Goal: Task Accomplishment & Management: Complete application form

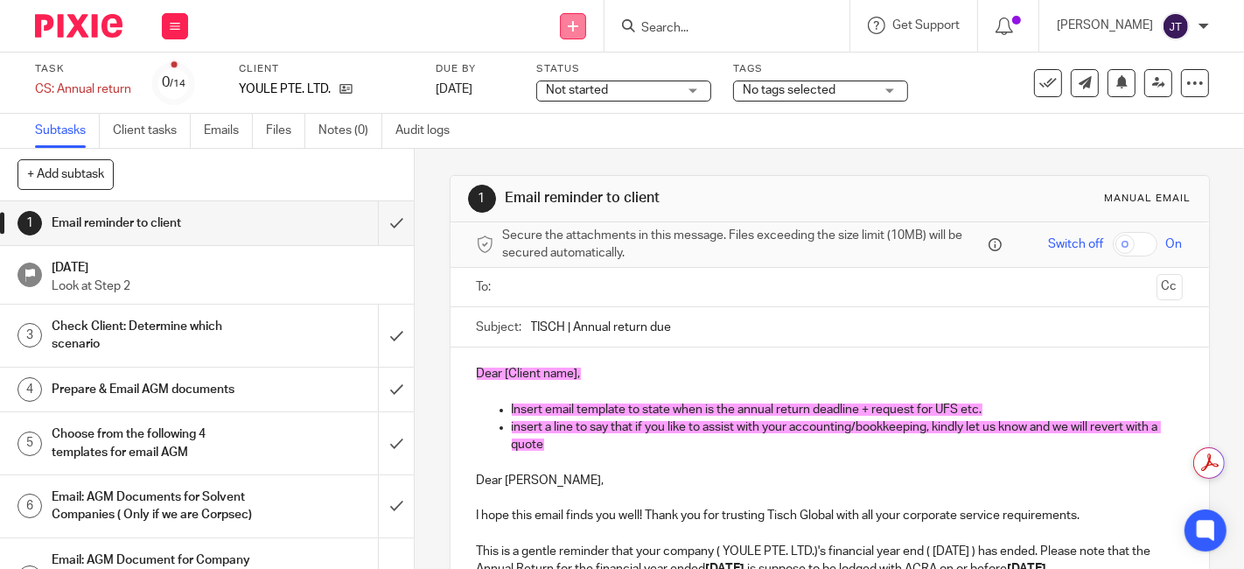
click at [578, 24] on icon at bounding box center [573, 26] width 10 height 10
click at [558, 101] on link "Create task" at bounding box center [602, 106] width 122 height 25
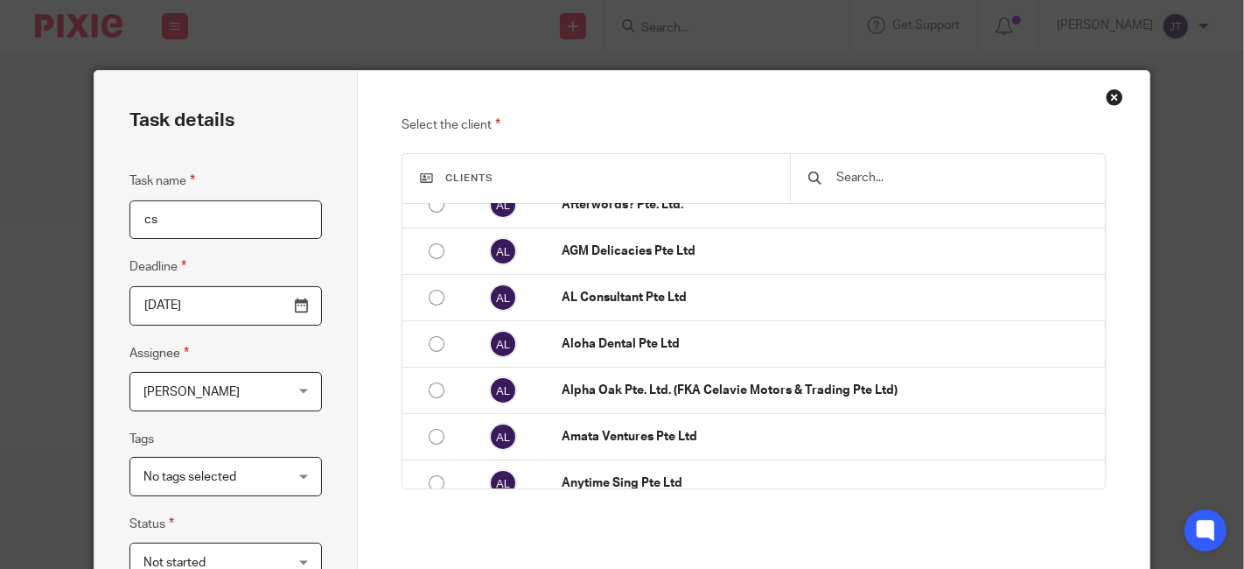
scroll to position [262, 0]
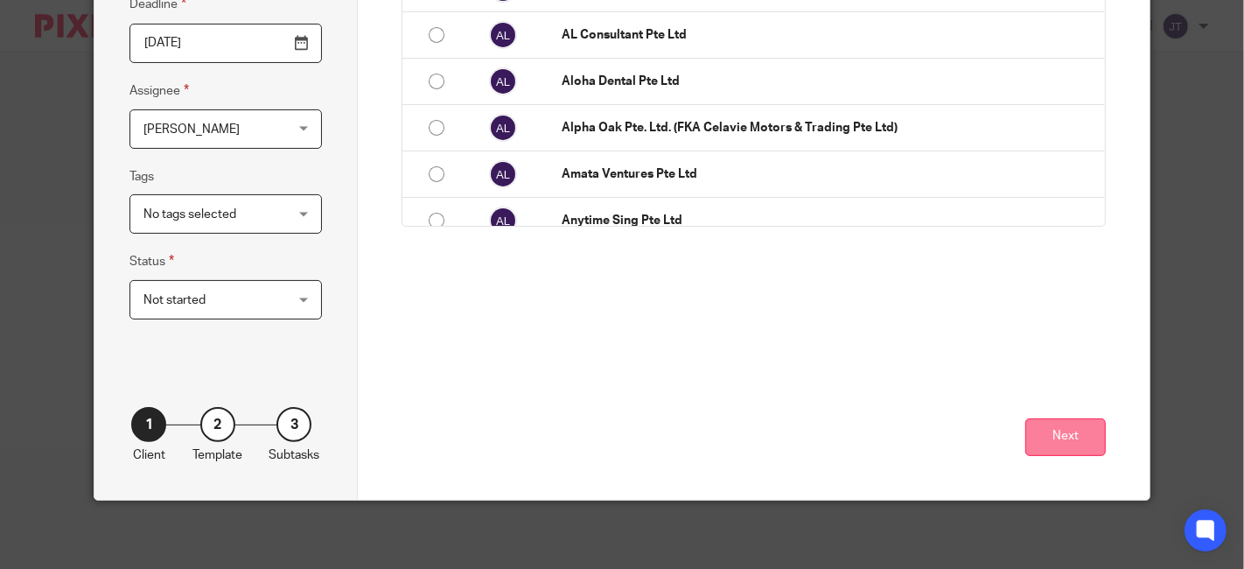
type input "cs"
click at [1079, 427] on button "Next" at bounding box center [1065, 437] width 80 height 38
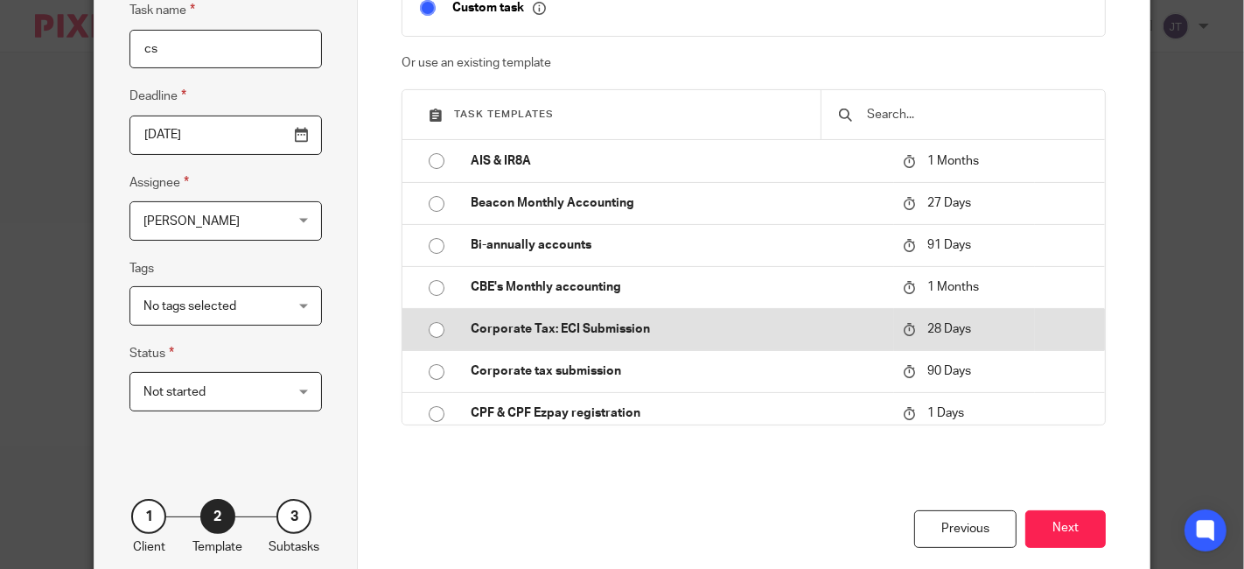
scroll to position [0, 0]
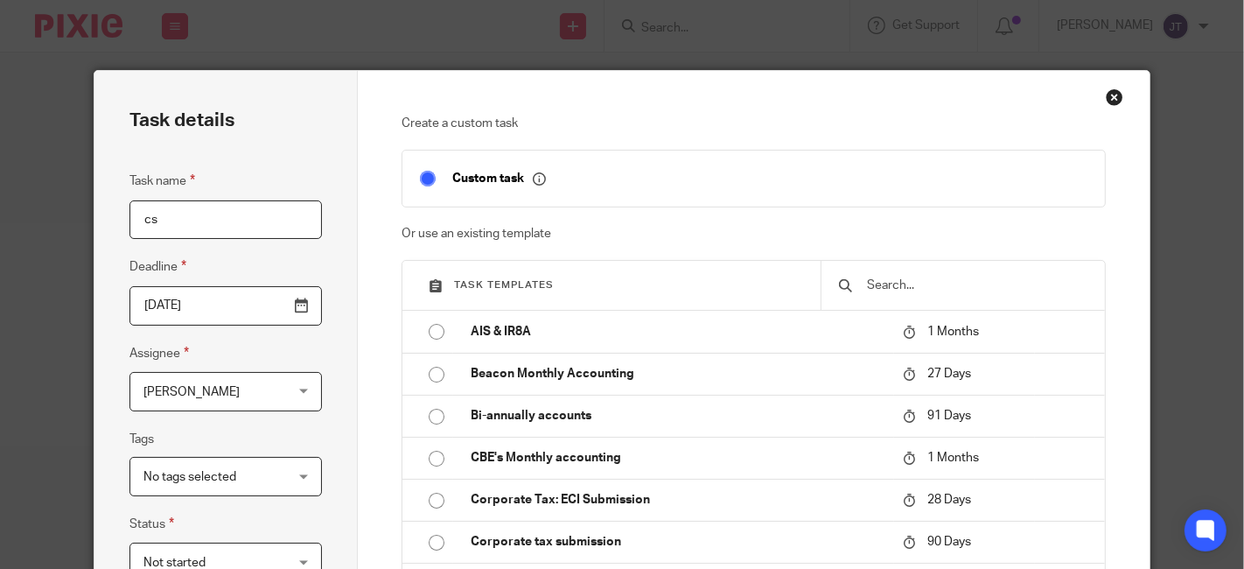
click at [938, 283] on input "text" at bounding box center [976, 285] width 223 height 19
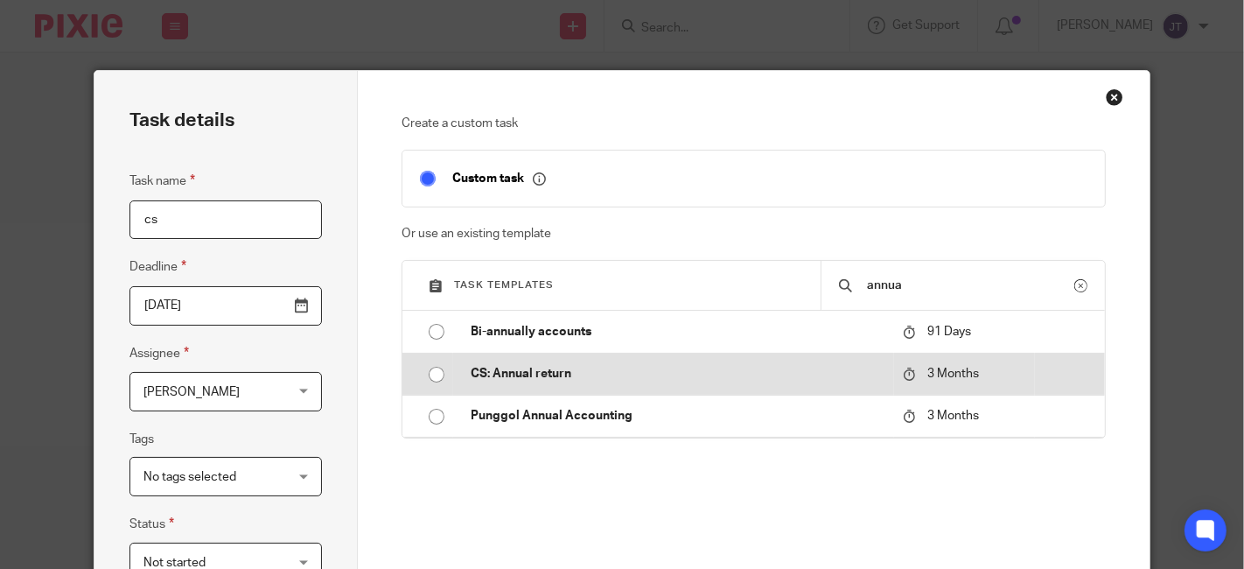
type input "annua"
click at [525, 376] on p "CS: Annual return" at bounding box center [678, 373] width 415 height 17
type input "[DATE]"
checkbox input "false"
radio input "true"
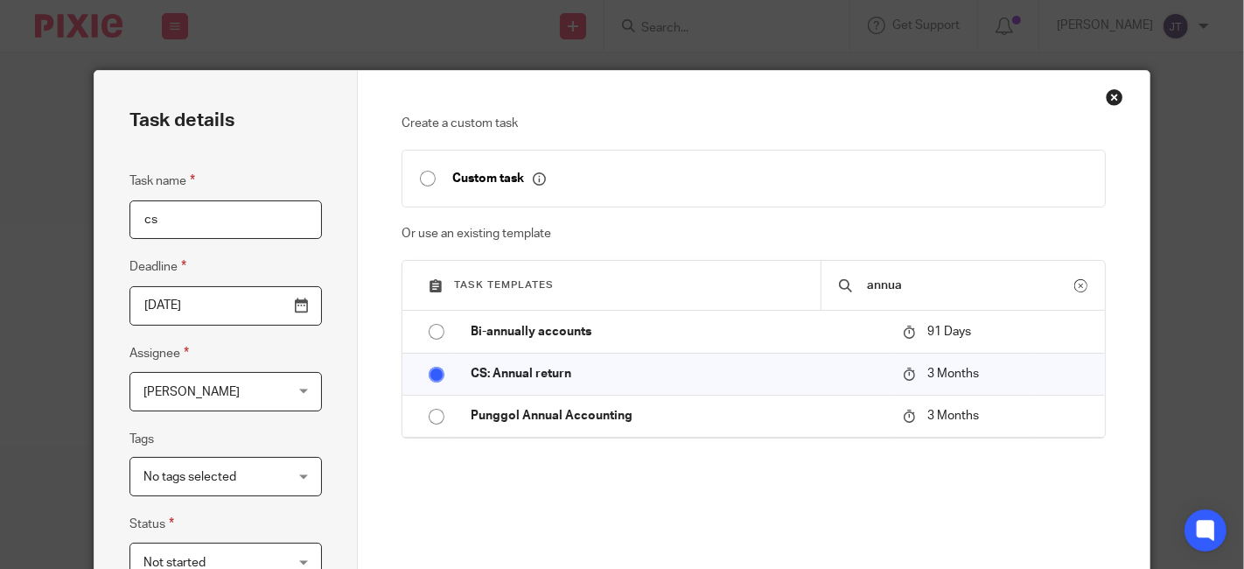
scroll to position [388, 0]
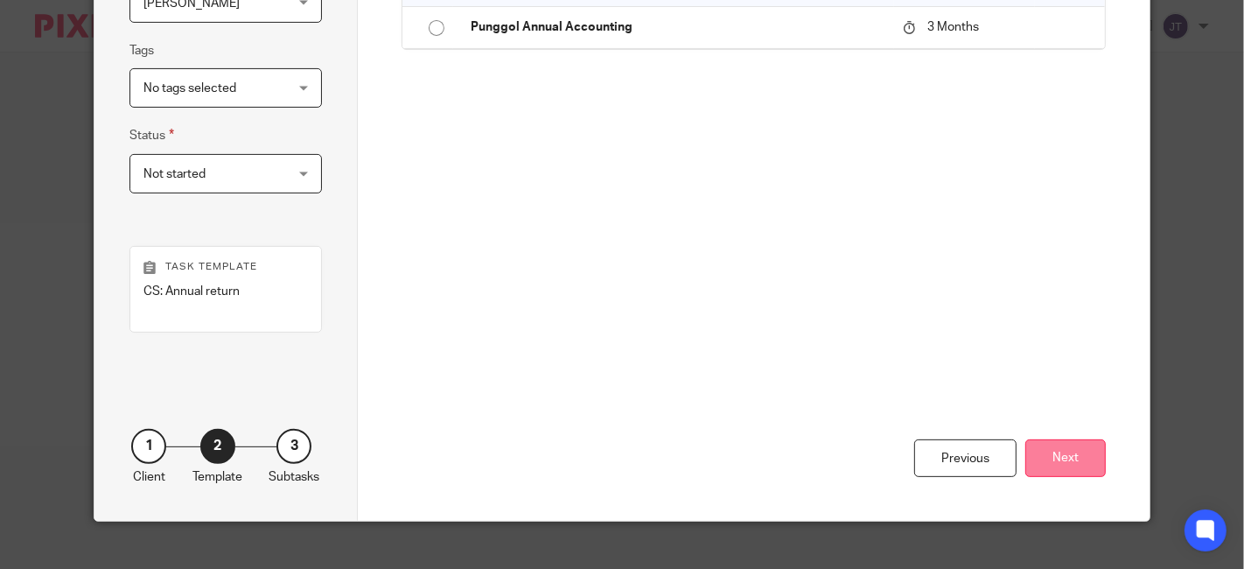
click at [1078, 454] on button "Next" at bounding box center [1065, 458] width 80 height 38
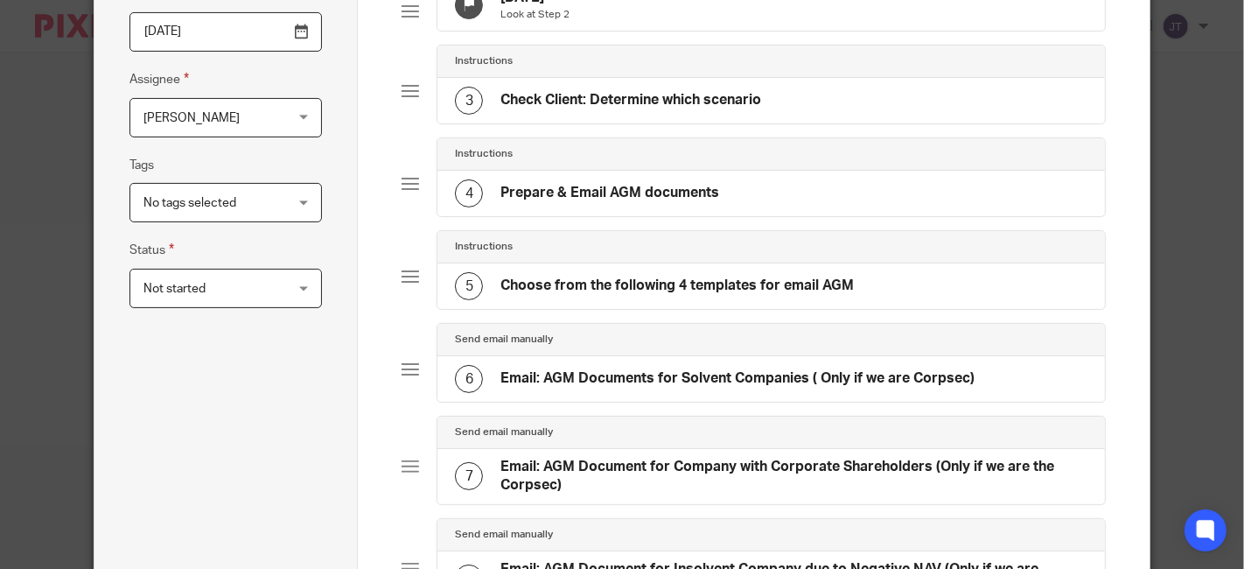
scroll to position [291, 0]
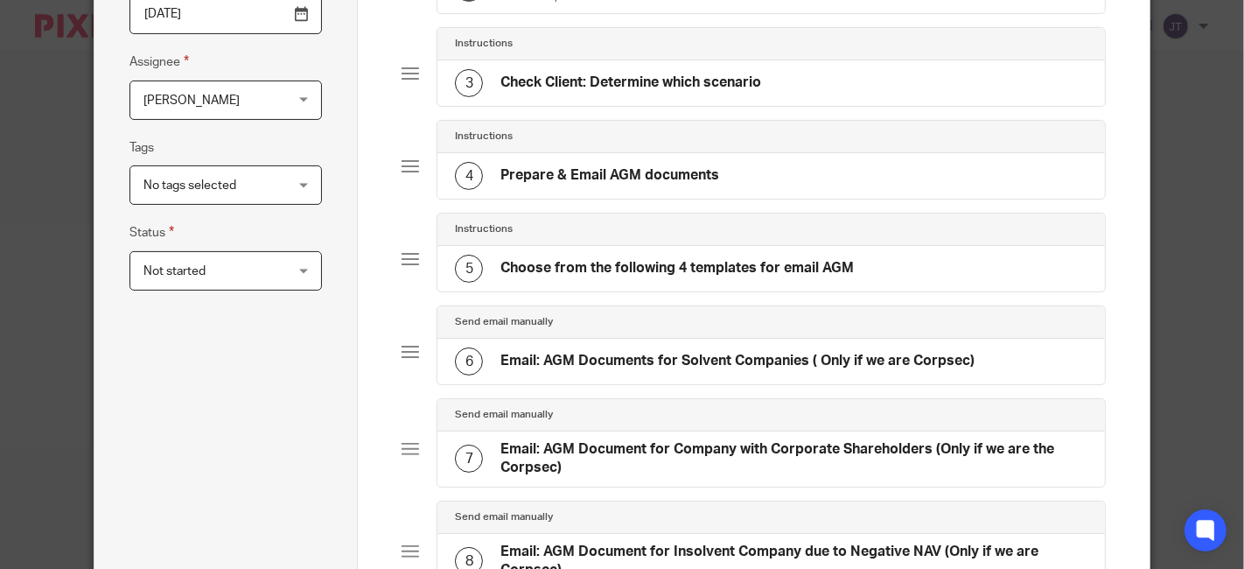
click at [680, 370] on h4 "Email: AGM Documents for Solvent Companies ( Only if we are Corpsec)" at bounding box center [737, 361] width 474 height 18
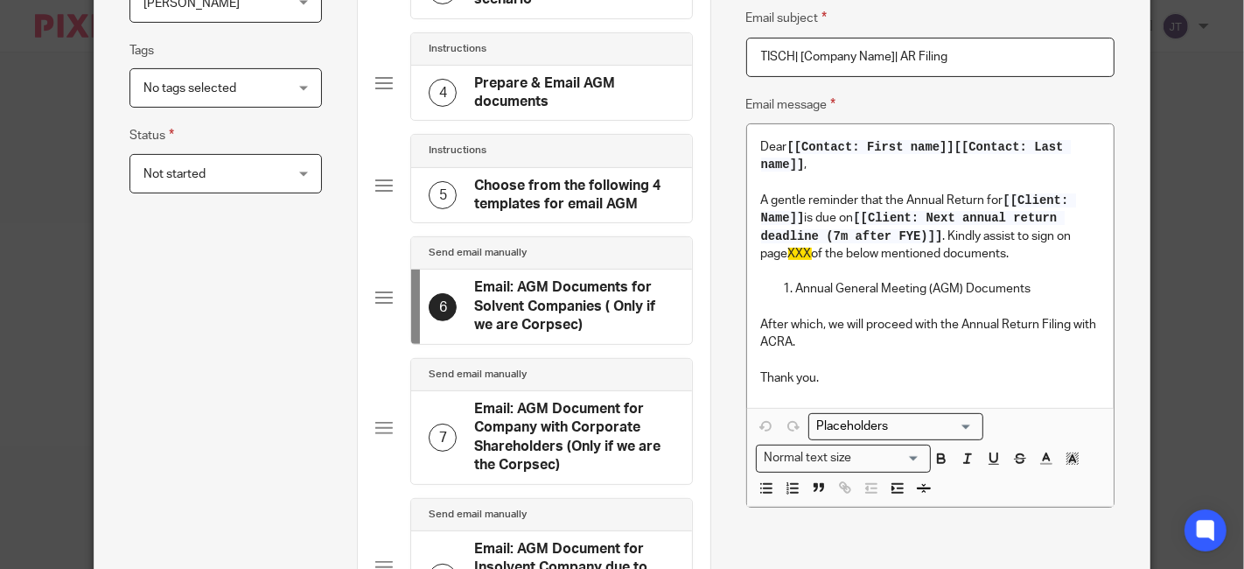
scroll to position [485, 0]
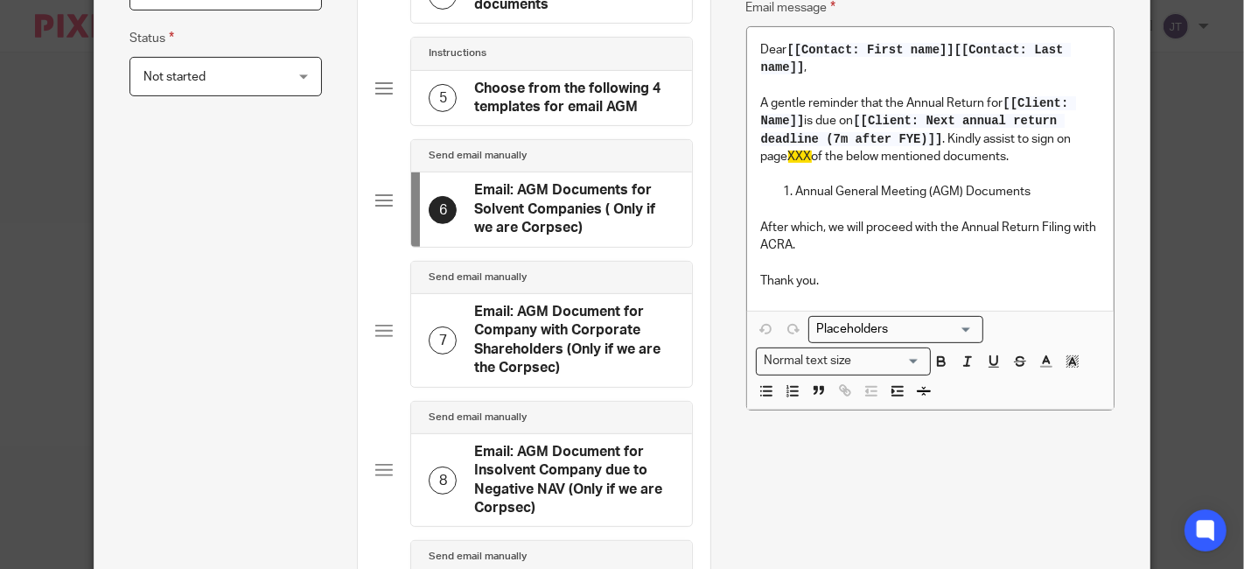
click at [553, 344] on h4 "Email: AGM Document for Company with Corporate Shareholders (Only if we are the…" at bounding box center [573, 340] width 199 height 75
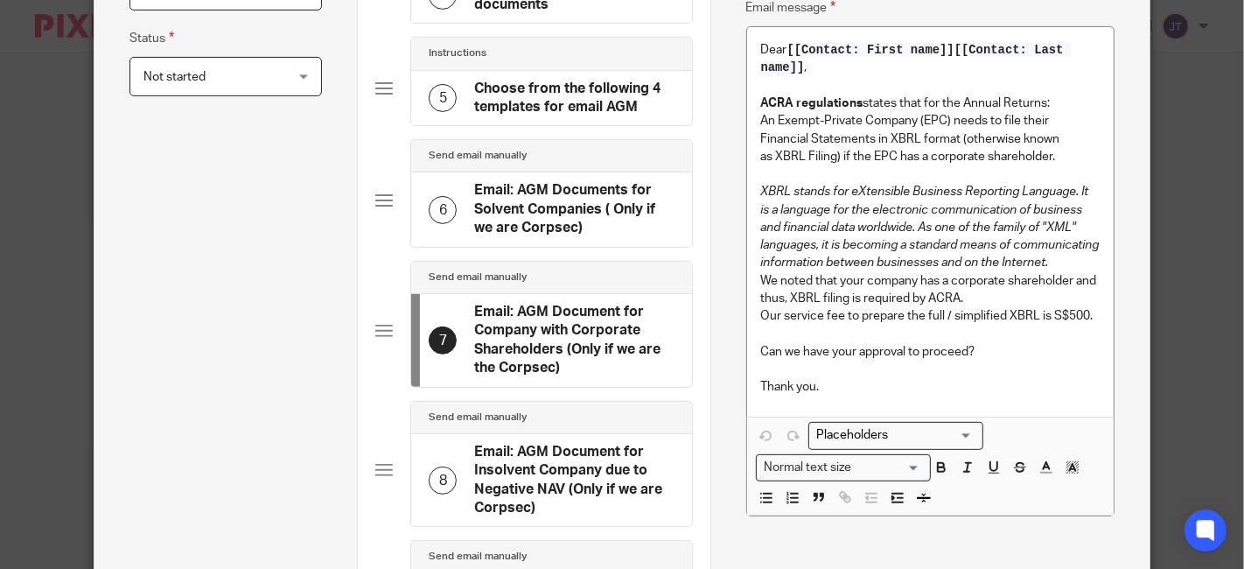
click at [522, 106] on h4 "Choose from the following 4 templates for email AGM" at bounding box center [573, 99] width 199 height 38
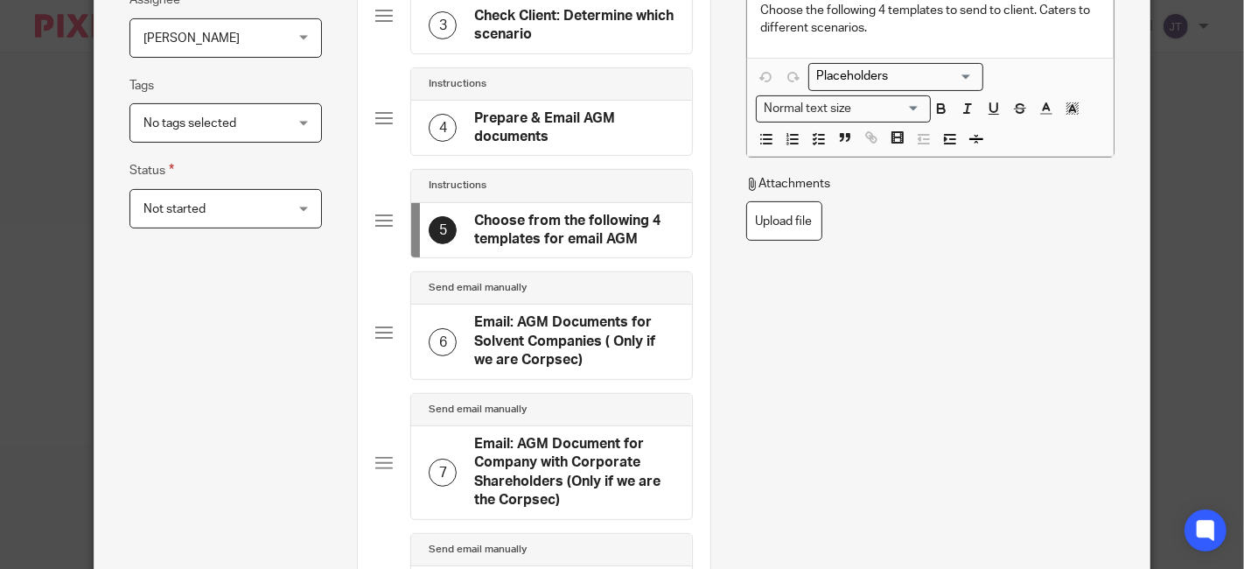
scroll to position [194, 0]
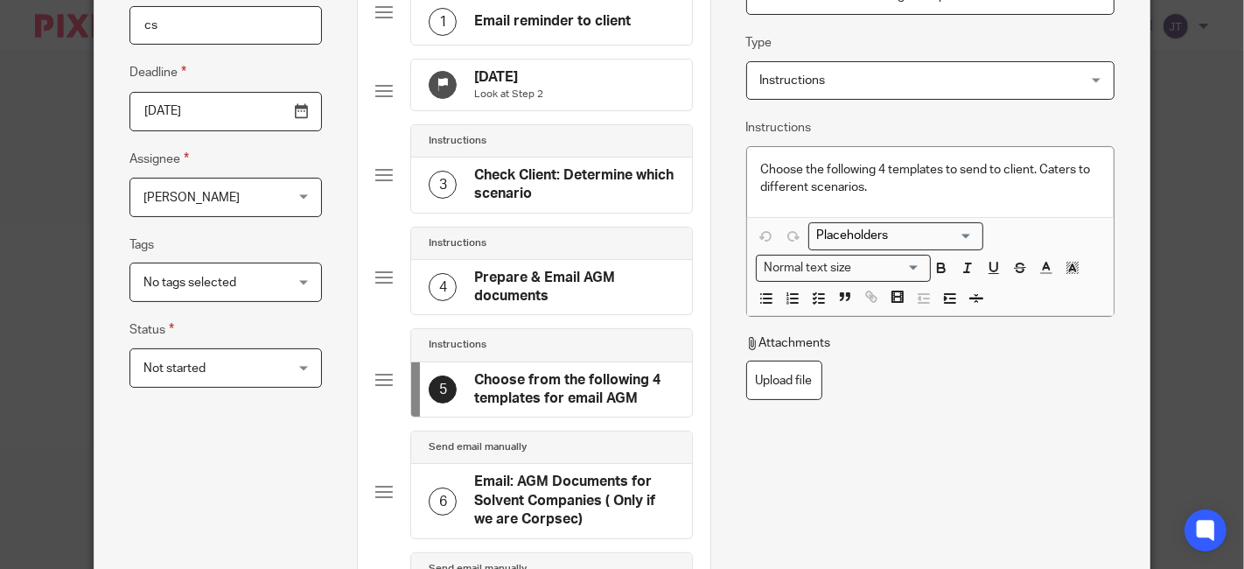
click at [552, 286] on h4 "Prepare & Email AGM documents" at bounding box center [573, 288] width 199 height 38
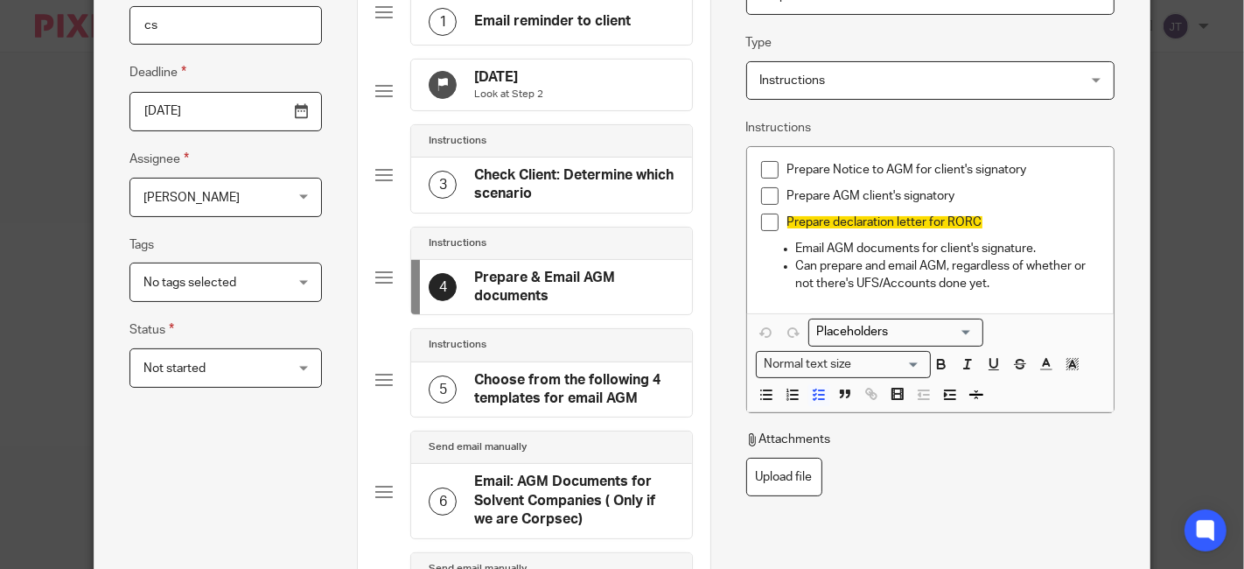
scroll to position [97, 0]
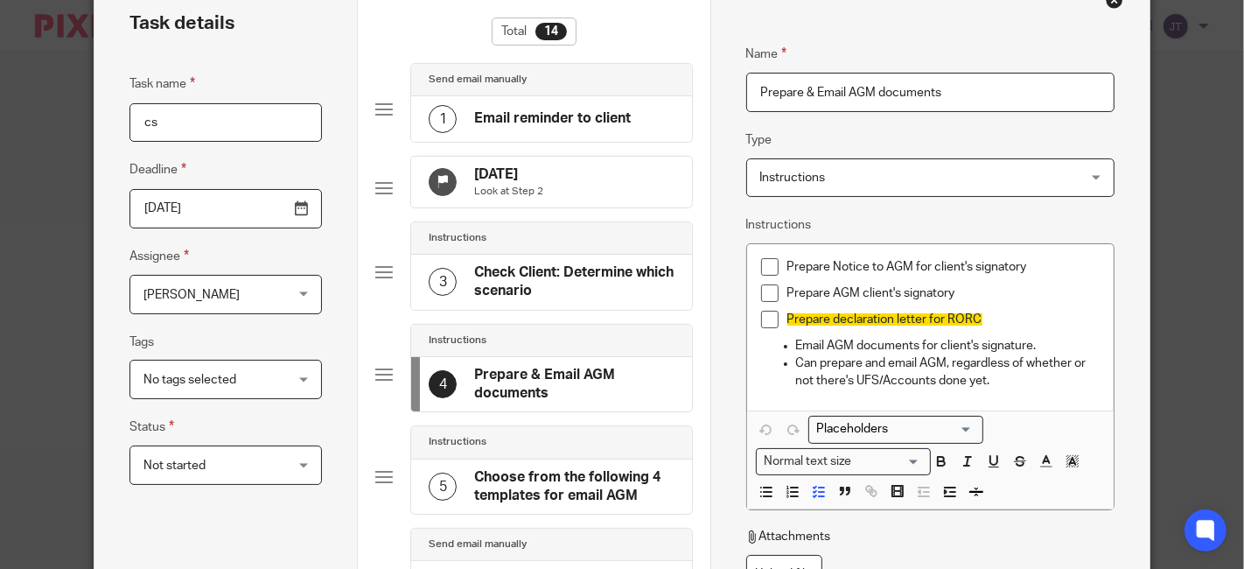
click at [552, 286] on h4 "Check Client: Determine which scenario" at bounding box center [573, 282] width 199 height 38
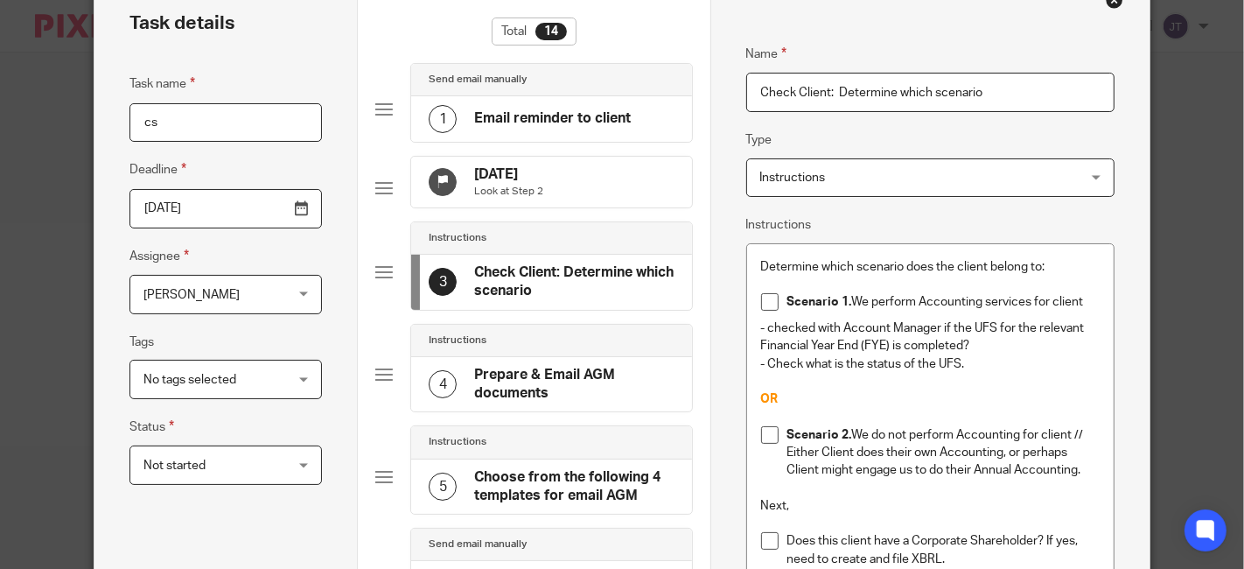
click at [550, 129] on div "1 Email reminder to client" at bounding box center [530, 119] width 202 height 28
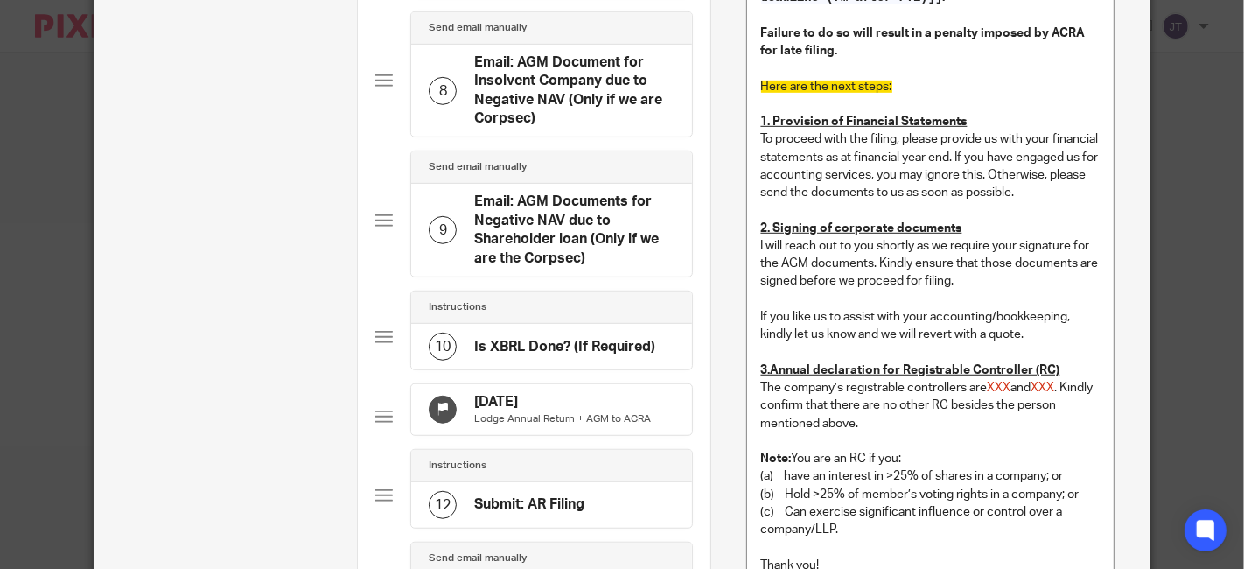
scroll to position [972, 0]
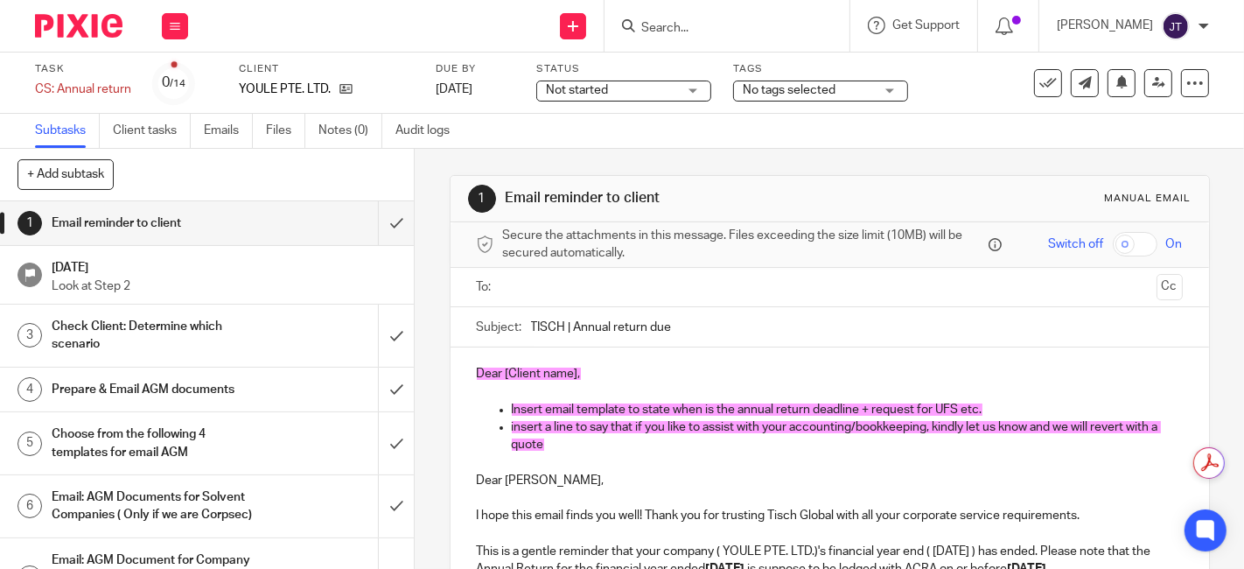
click at [157, 225] on h1 "Email reminder to client" at bounding box center [155, 223] width 206 height 26
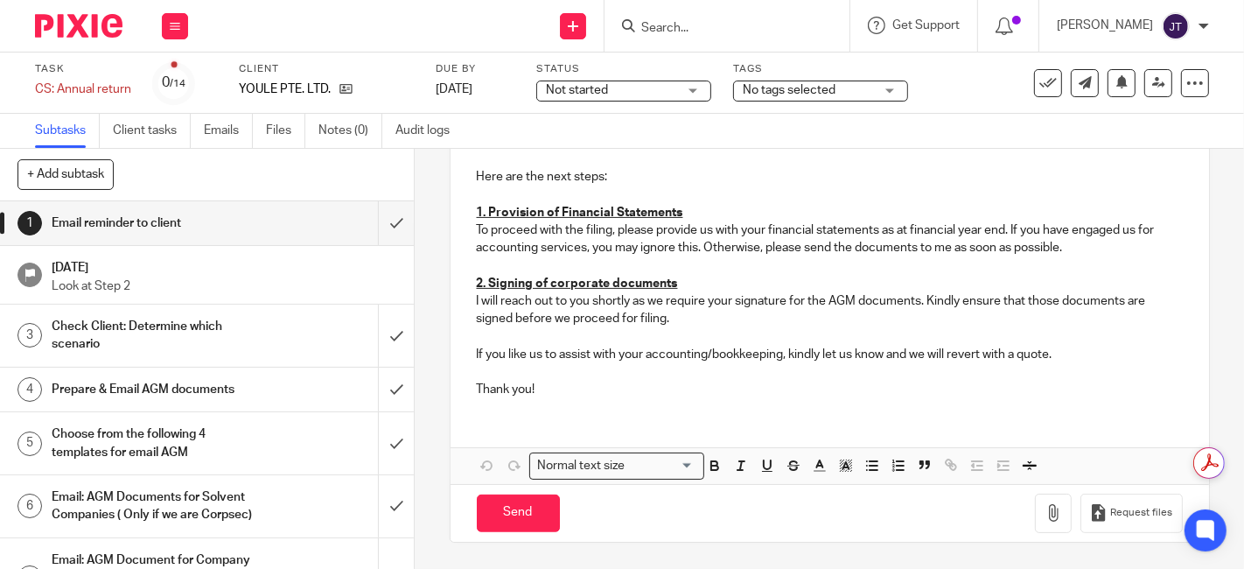
click at [178, 387] on h1 "Prepare & Email AGM documents" at bounding box center [155, 389] width 206 height 26
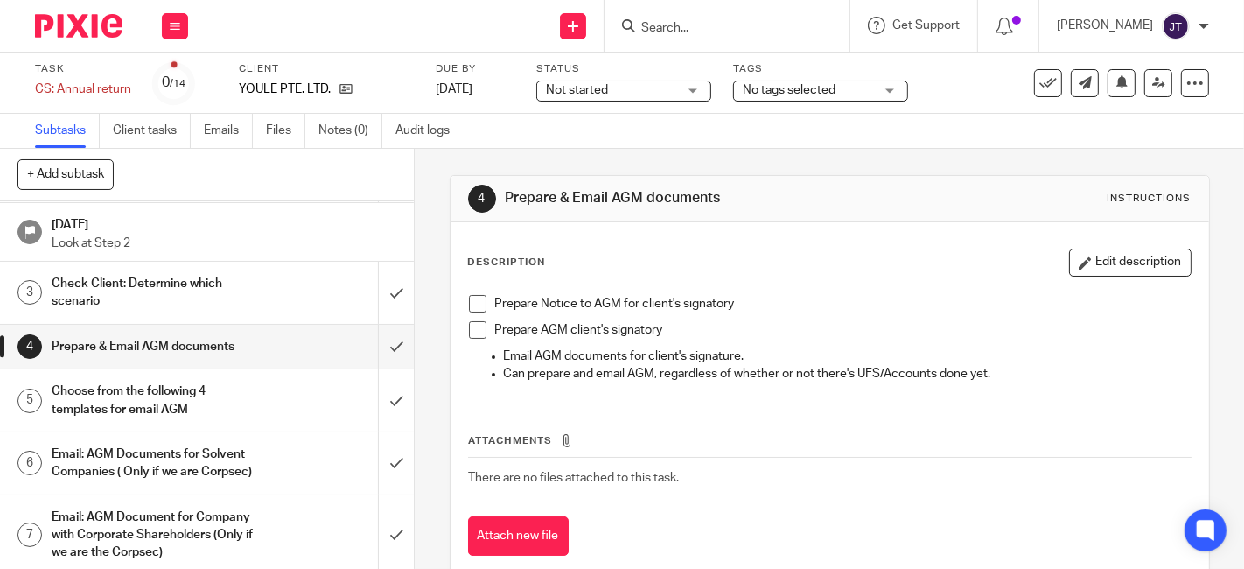
scroll to position [30, 0]
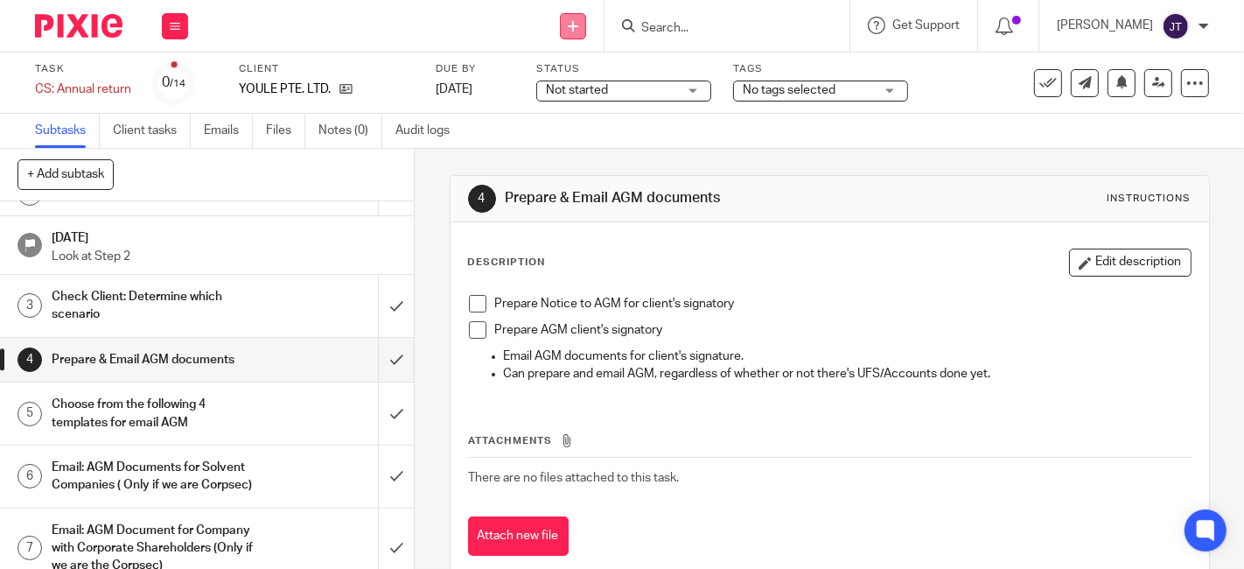
click at [578, 28] on icon at bounding box center [573, 26] width 10 height 10
click at [599, 101] on link "Create task" at bounding box center [602, 106] width 122 height 25
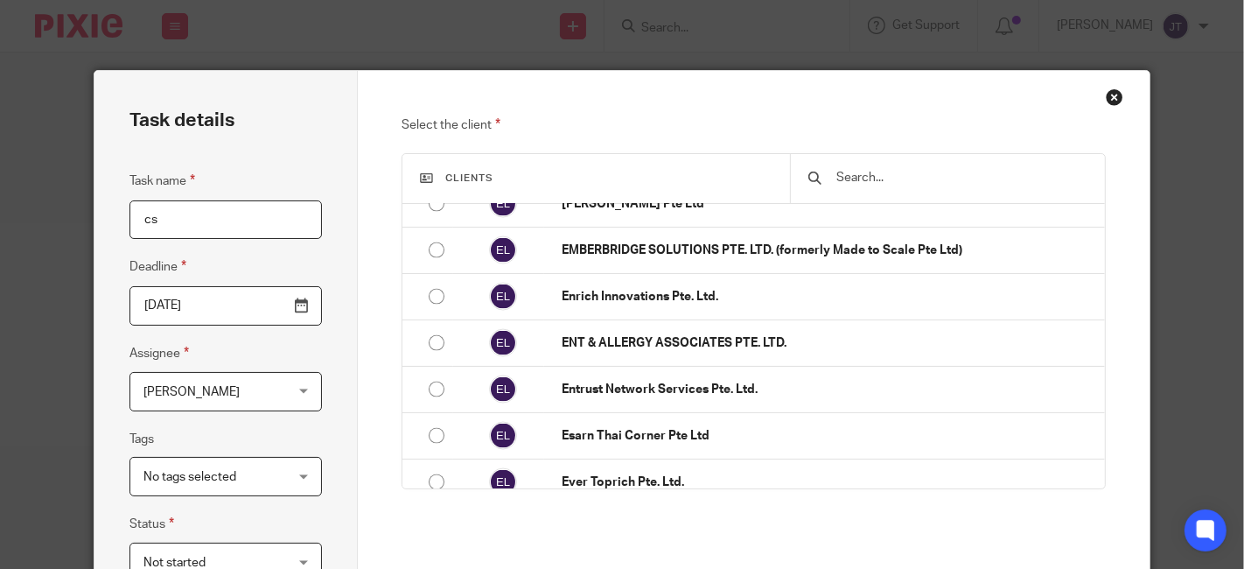
scroll to position [262, 0]
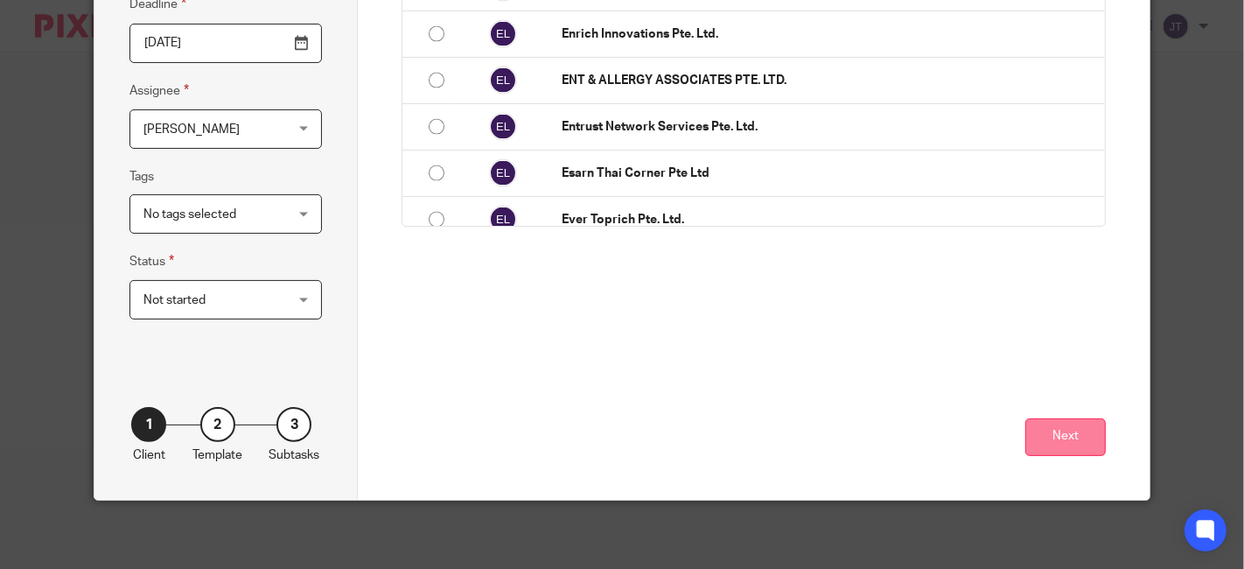
type input "cs"
click at [1078, 436] on button "Next" at bounding box center [1065, 437] width 80 height 38
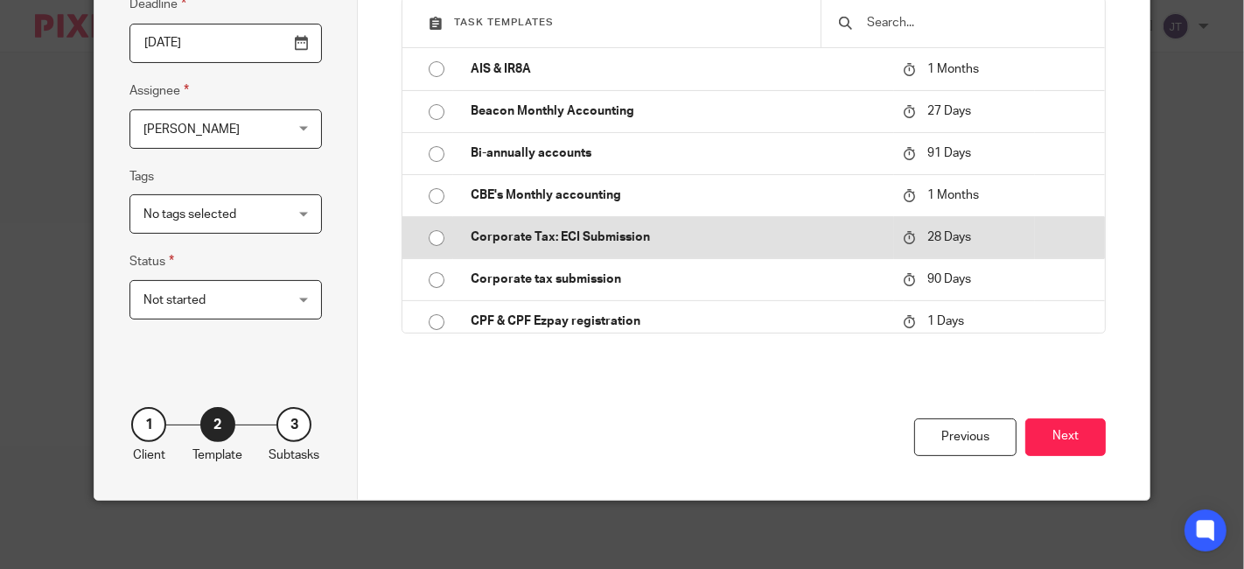
scroll to position [165, 0]
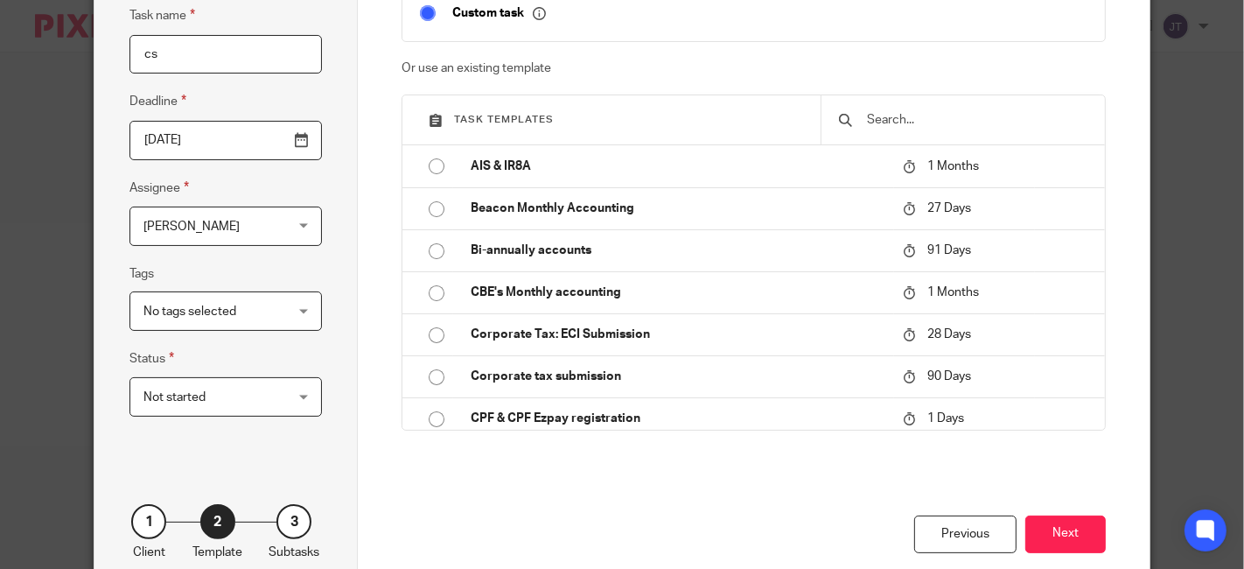
click at [915, 128] on input "text" at bounding box center [976, 119] width 223 height 19
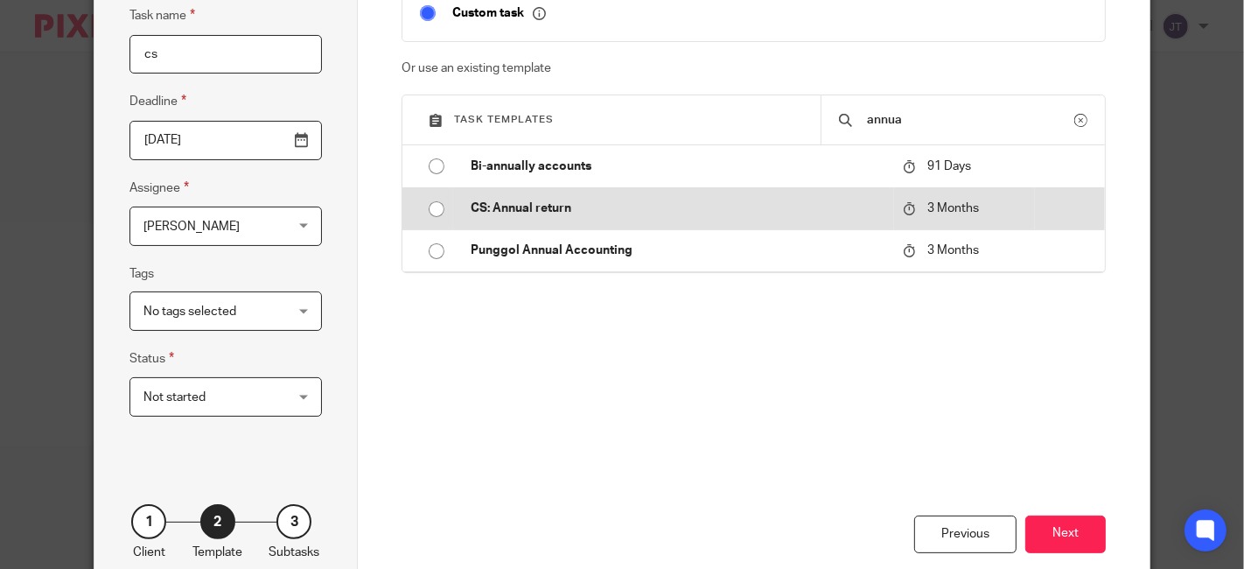
type input "annua"
click at [485, 193] on td "CS: Annual return" at bounding box center [673, 208] width 441 height 42
type input "[DATE]"
checkbox input "false"
radio input "true"
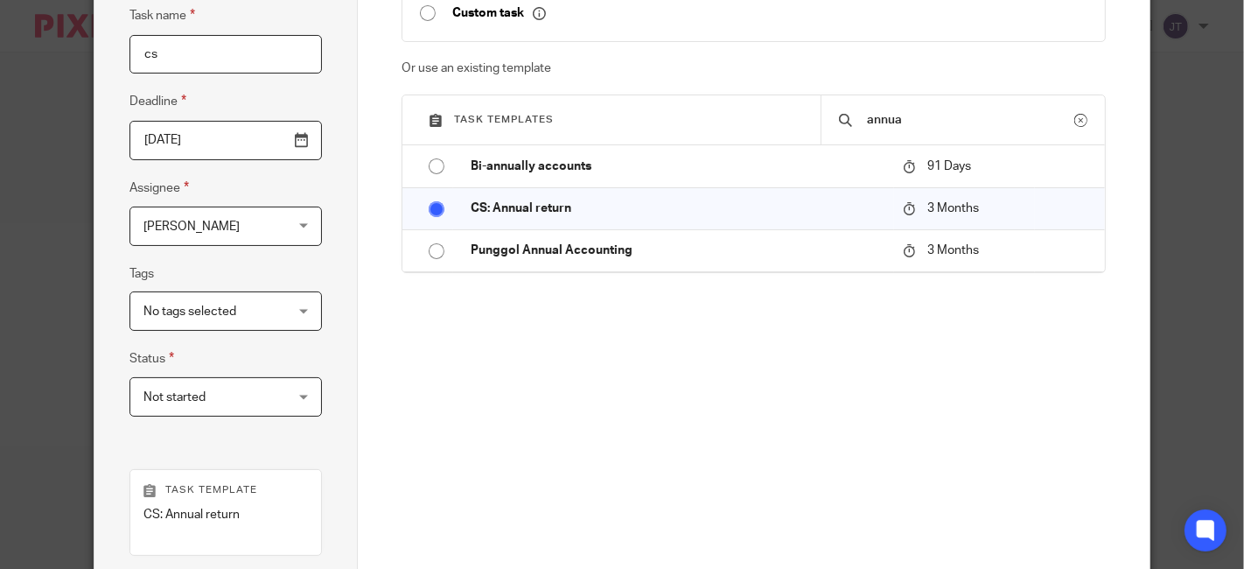
scroll to position [409, 0]
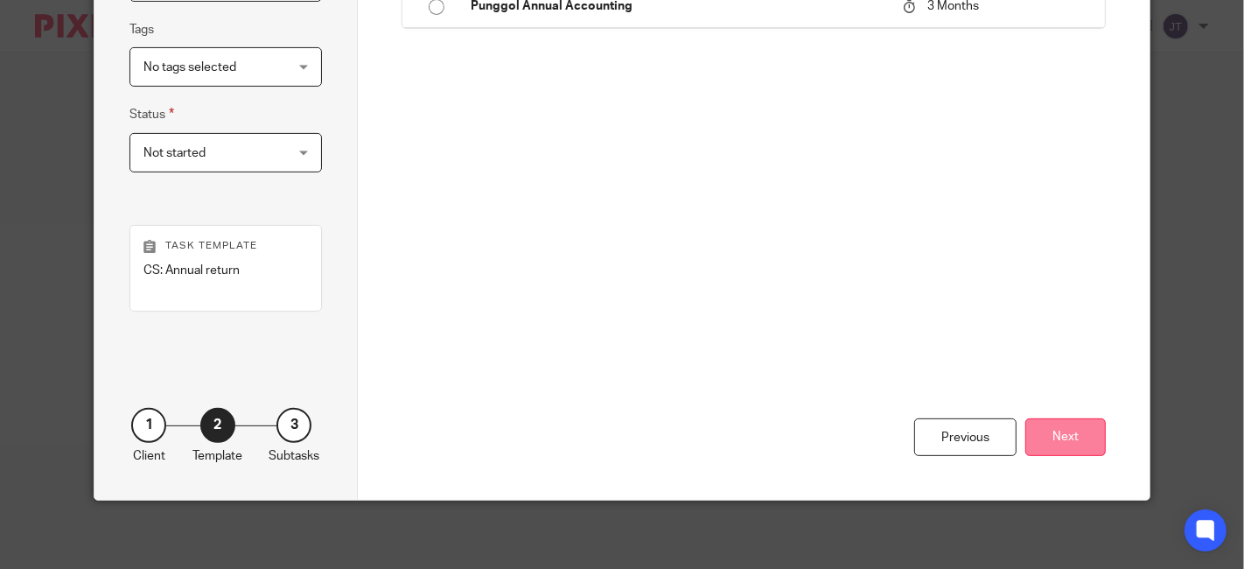
click at [1071, 443] on button "Next" at bounding box center [1065, 437] width 80 height 38
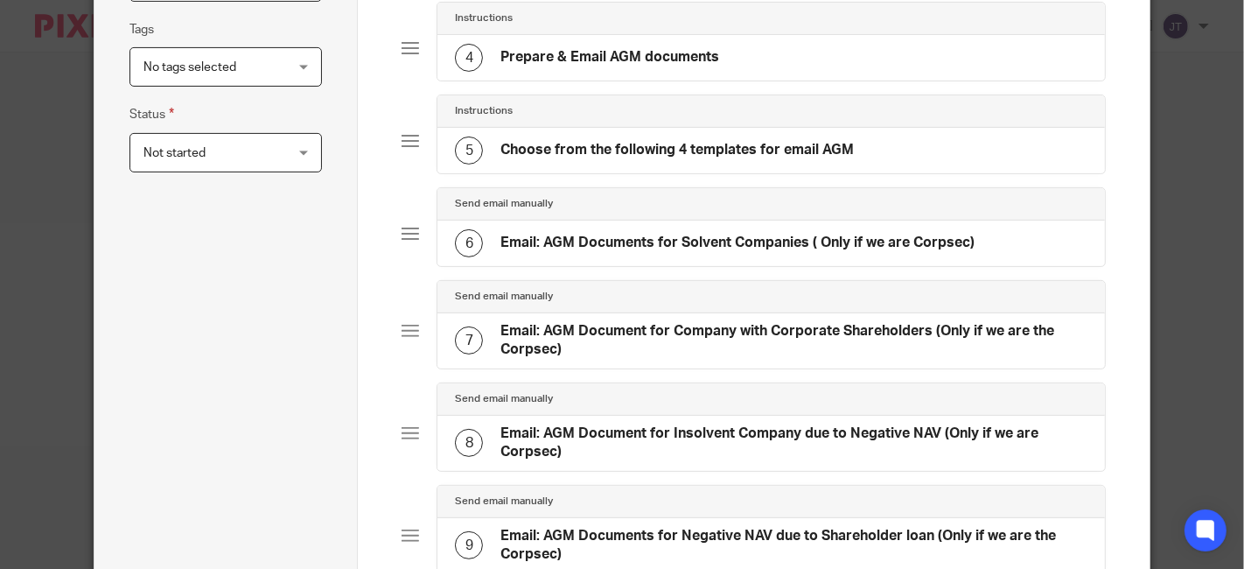
click at [593, 59] on h4 "Prepare & Email AGM documents" at bounding box center [609, 57] width 219 height 18
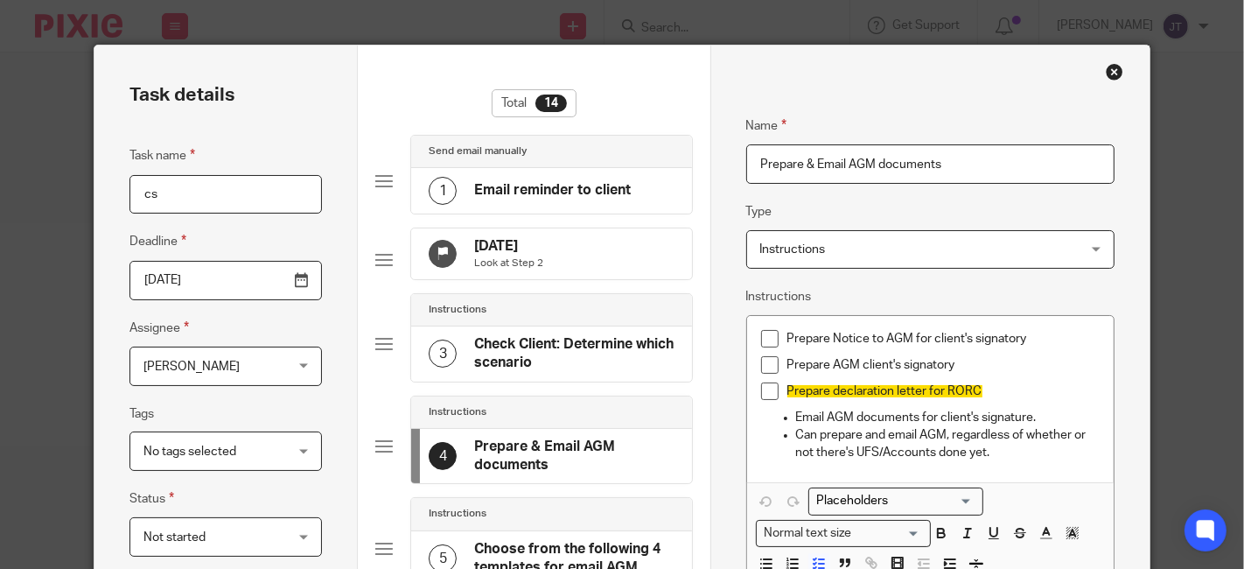
scroll to position [21, 0]
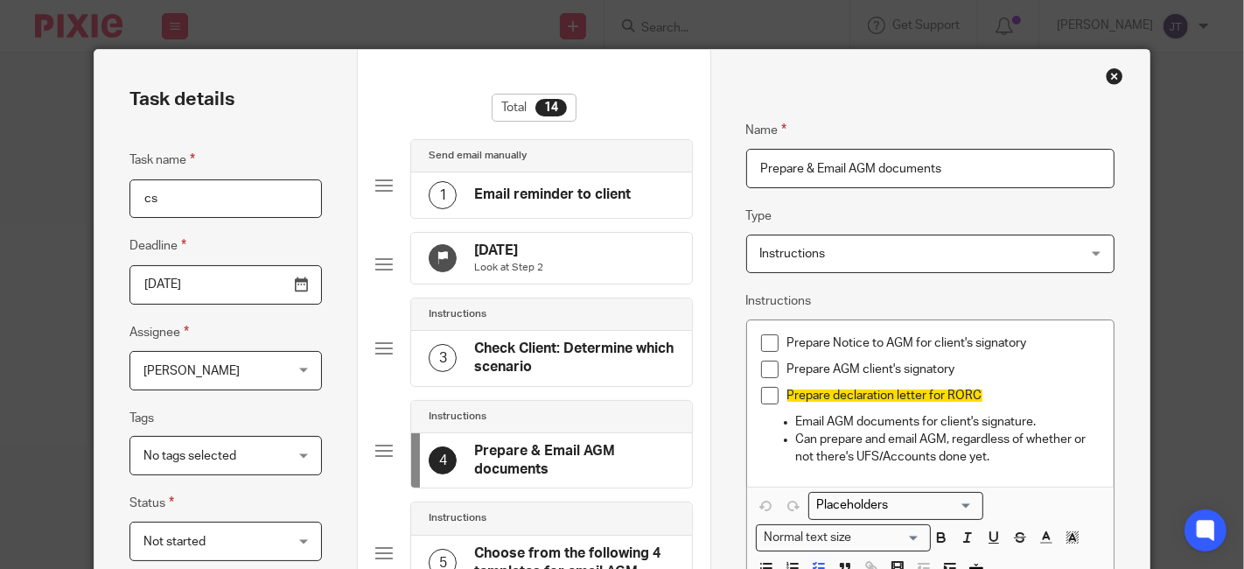
click at [524, 193] on h4 "Email reminder to client" at bounding box center [552, 194] width 157 height 18
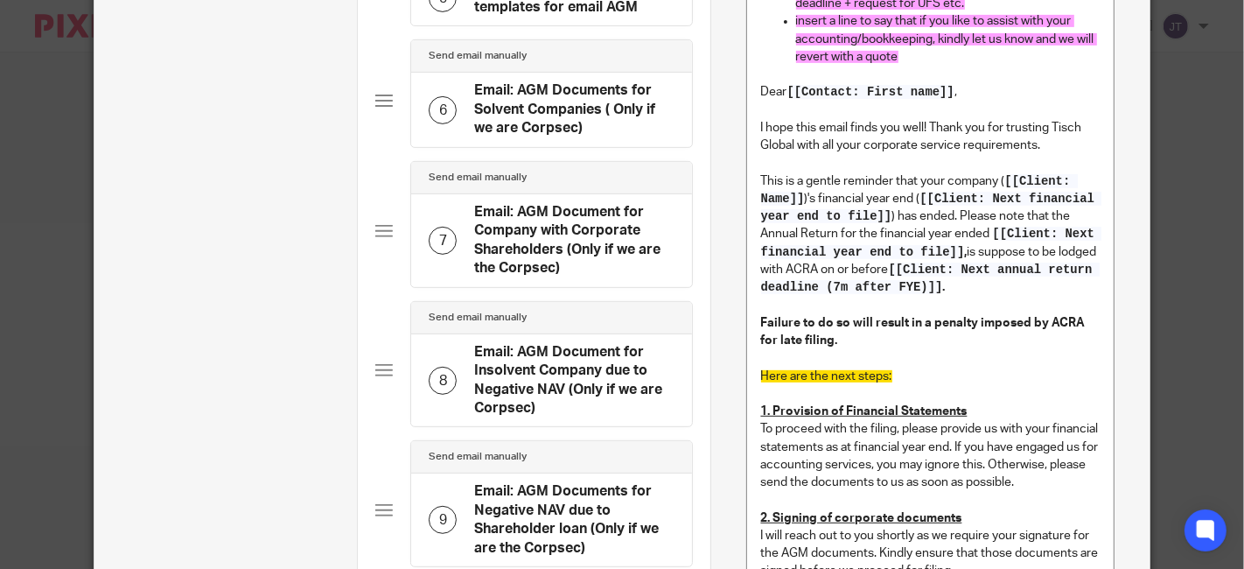
scroll to position [312, 0]
